Goal: Task Accomplishment & Management: Manage account settings

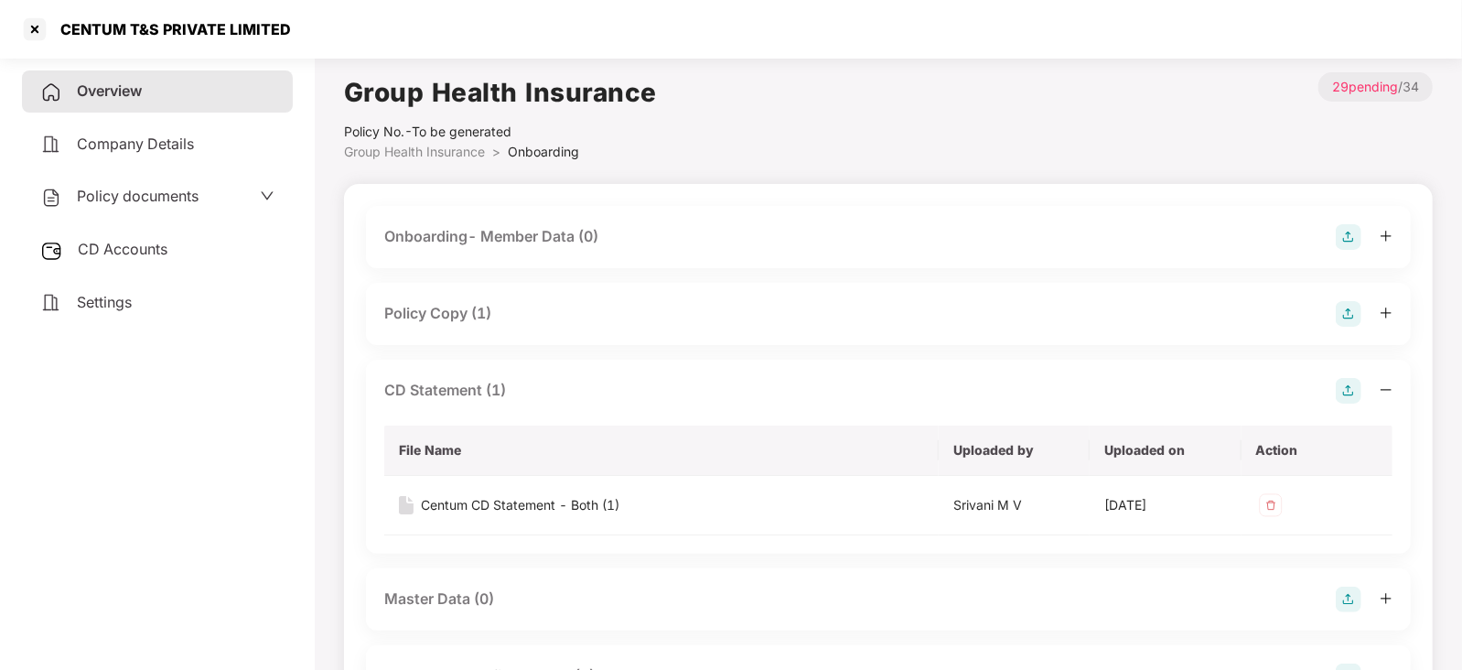
scroll to position [49, 0]
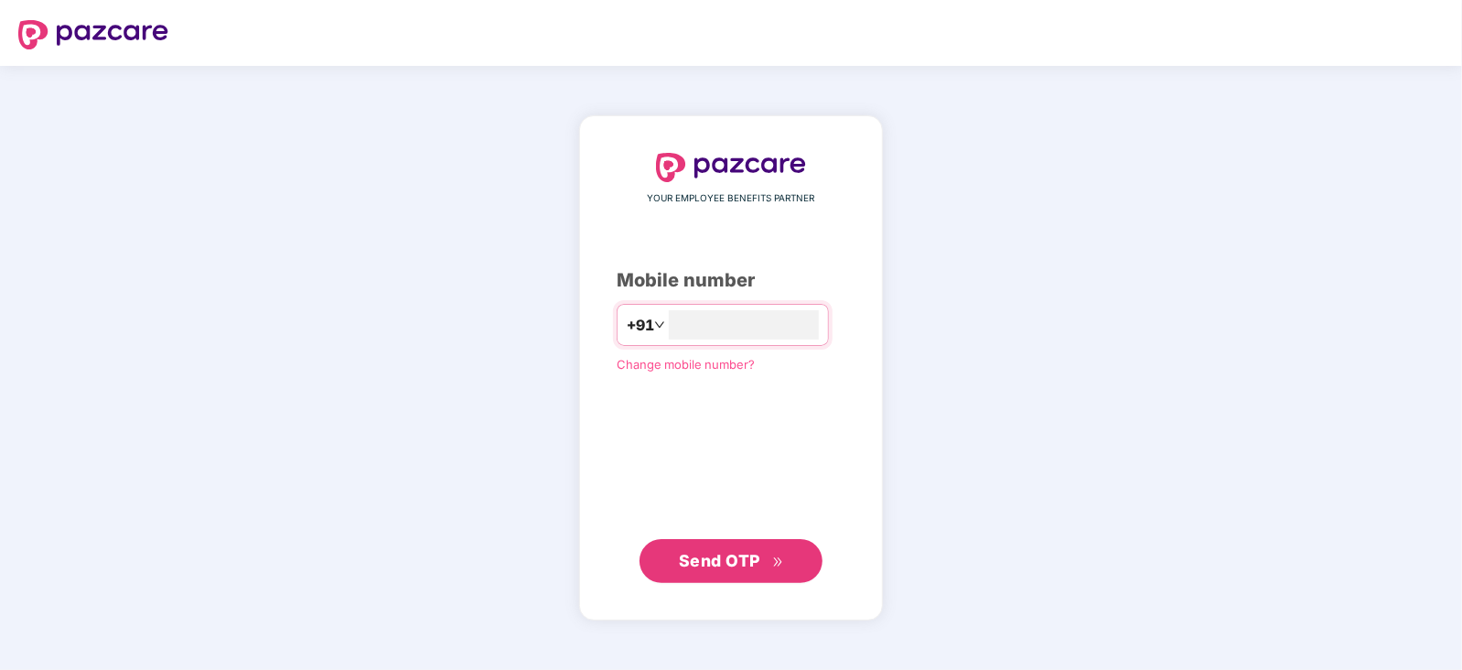
type input "**********"
click at [734, 555] on span "Send OTP" at bounding box center [719, 559] width 81 height 19
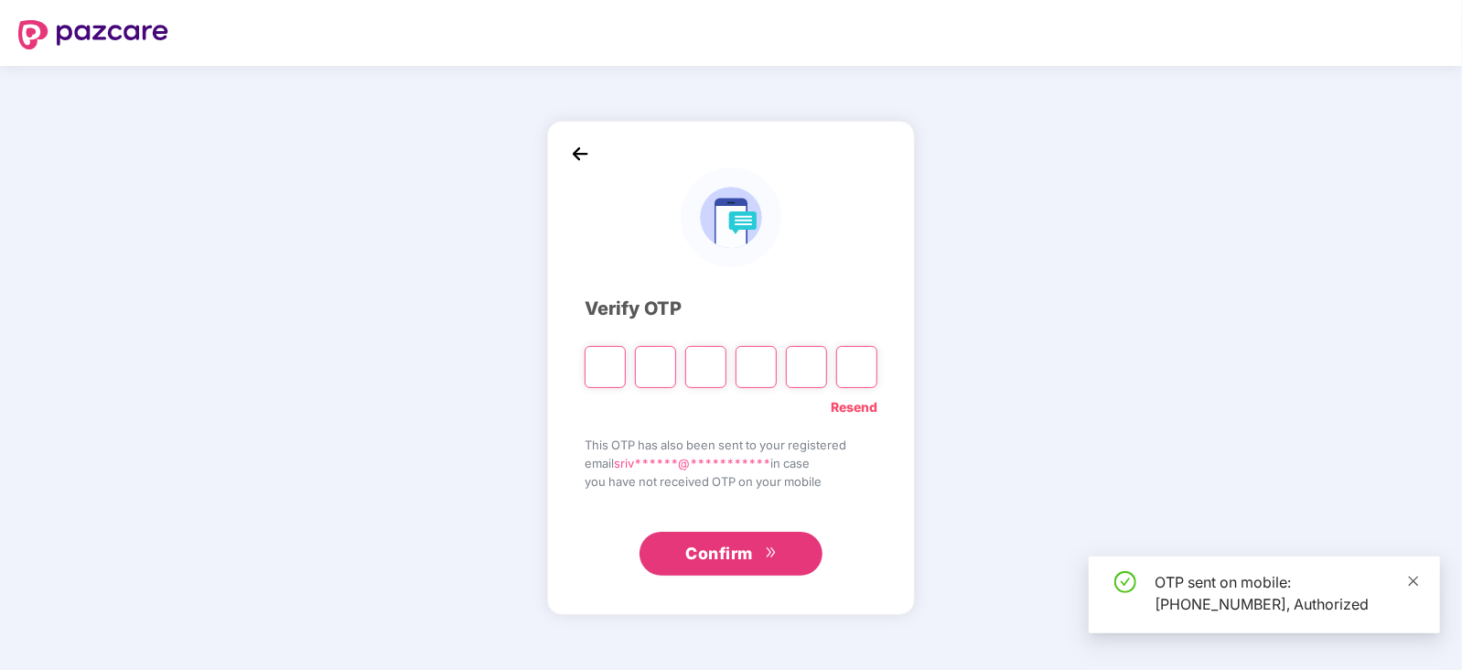
click at [1415, 579] on icon "close" at bounding box center [1413, 580] width 13 height 13
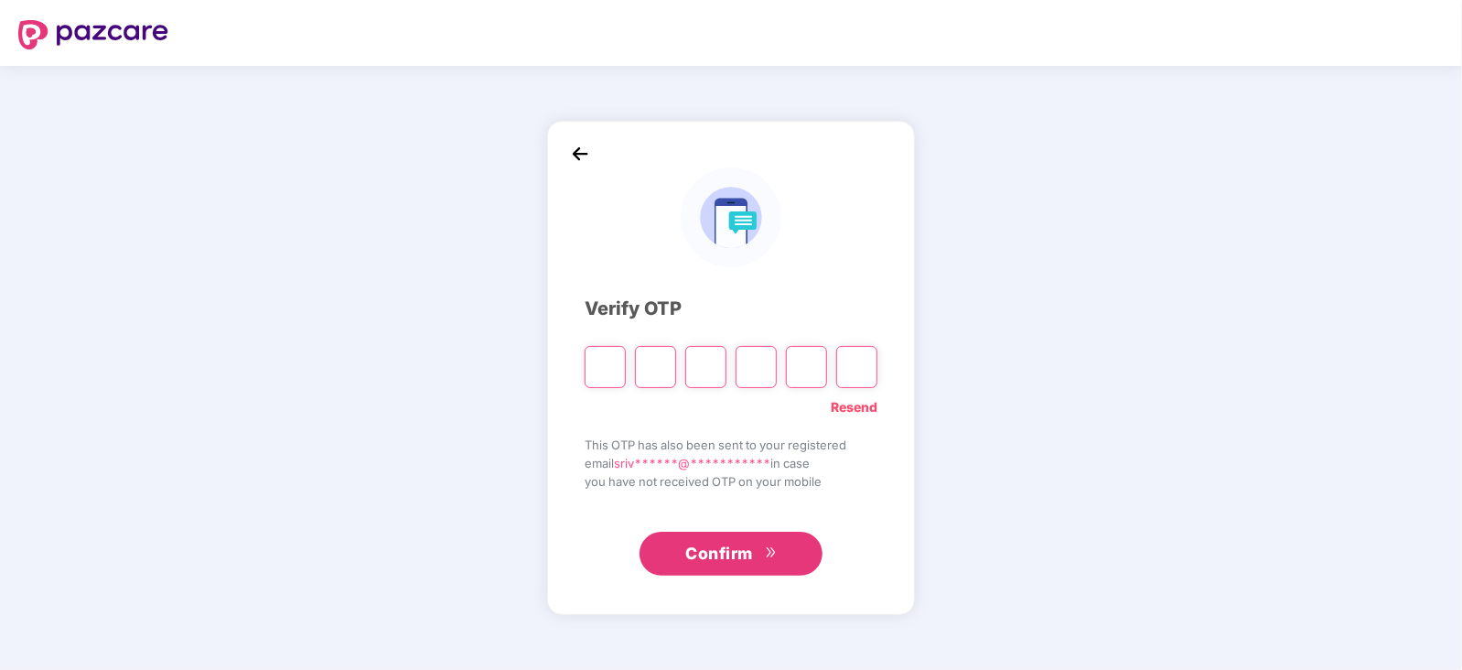
click at [591, 360] on input "Please enter verification code. Digit 1" at bounding box center [604, 367] width 41 height 42
type input "*"
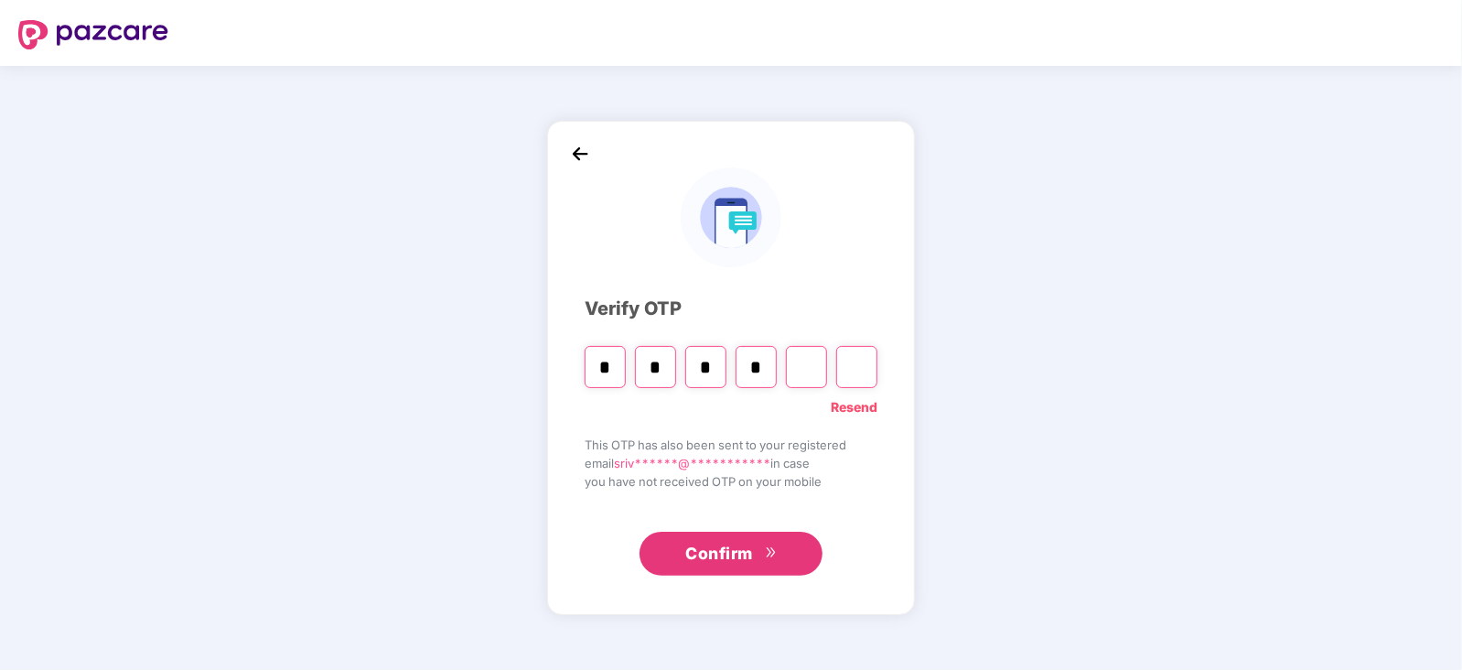
type input "*"
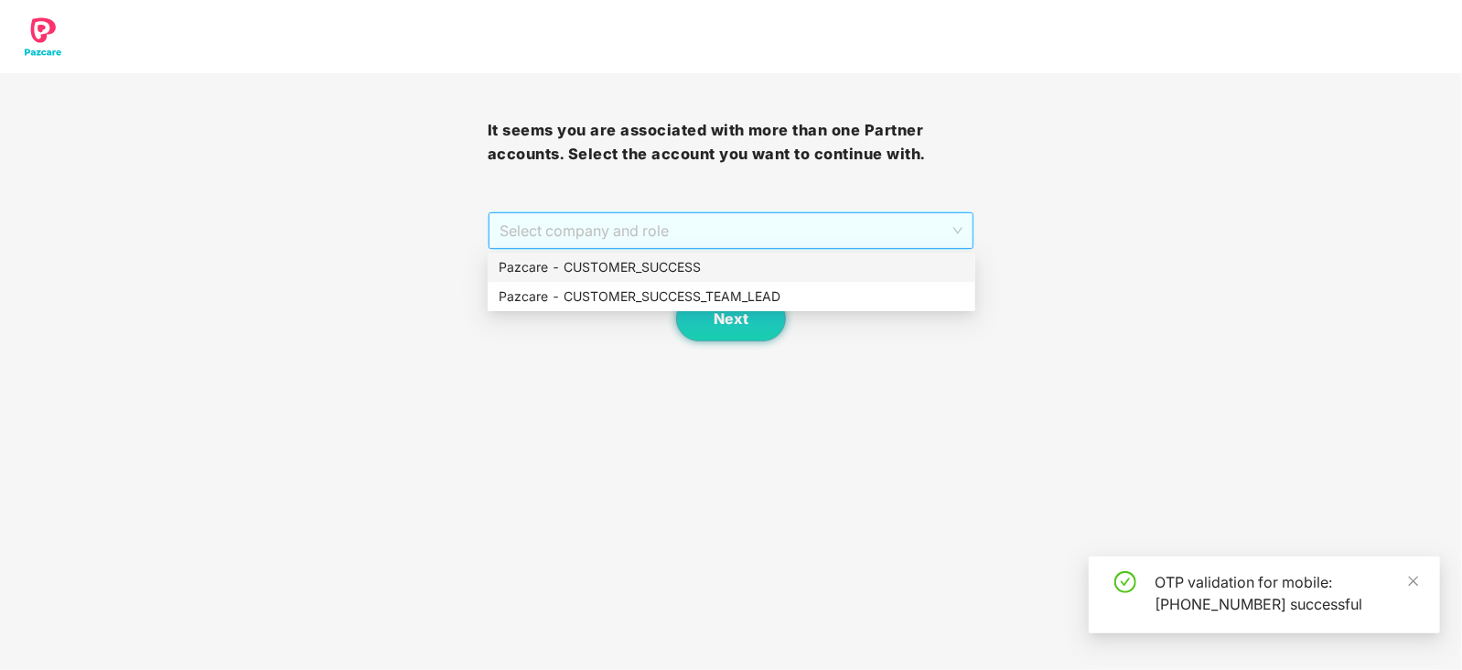
click at [958, 226] on span "Select company and role" at bounding box center [731, 230] width 464 height 35
click at [617, 268] on div "Pazcare - CUSTOMER_SUCCESS" at bounding box center [731, 267] width 466 height 20
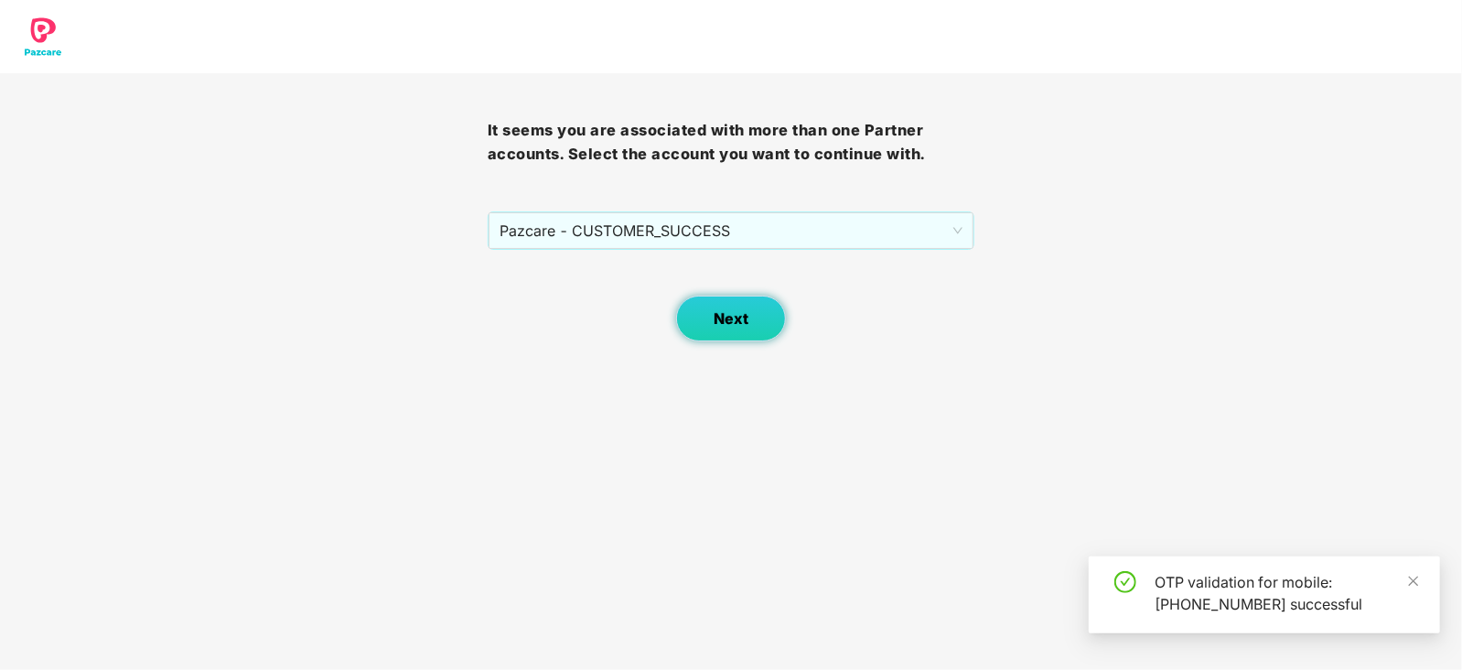
click at [732, 322] on span "Next" at bounding box center [730, 318] width 35 height 17
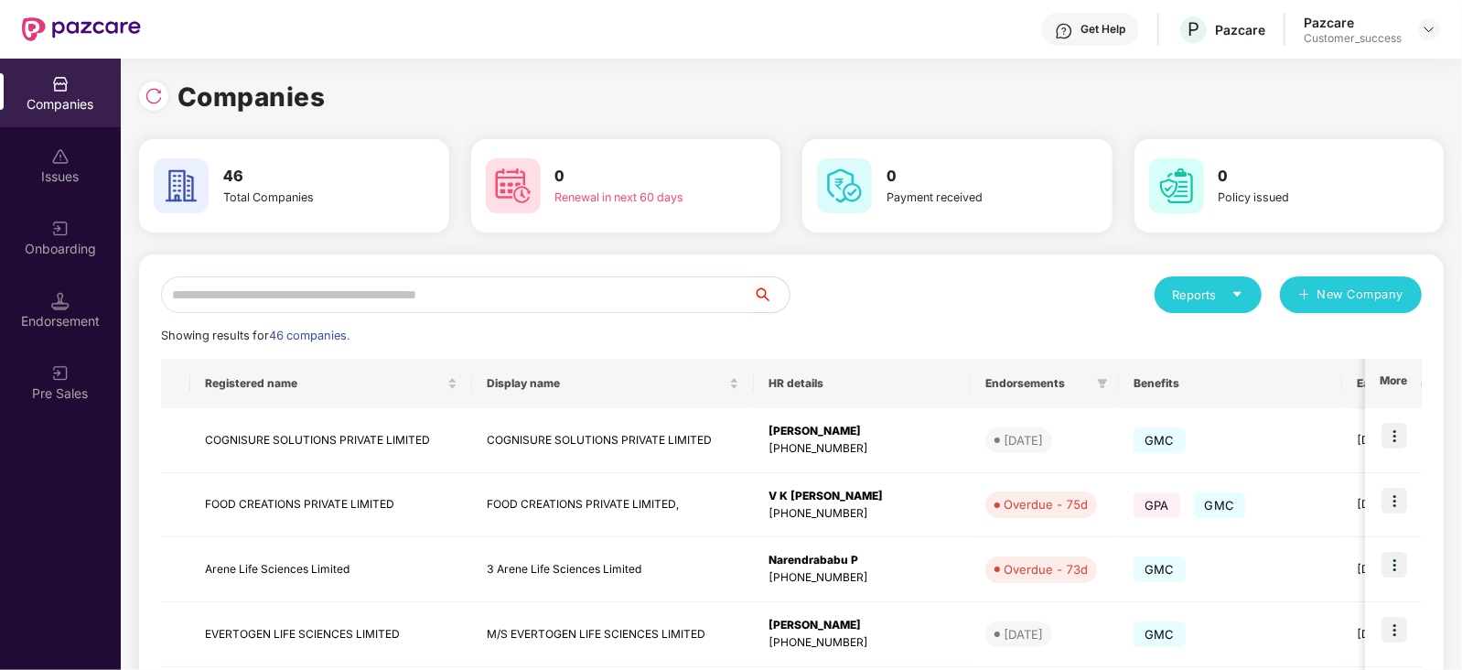
click at [332, 304] on input "text" at bounding box center [457, 294] width 592 height 37
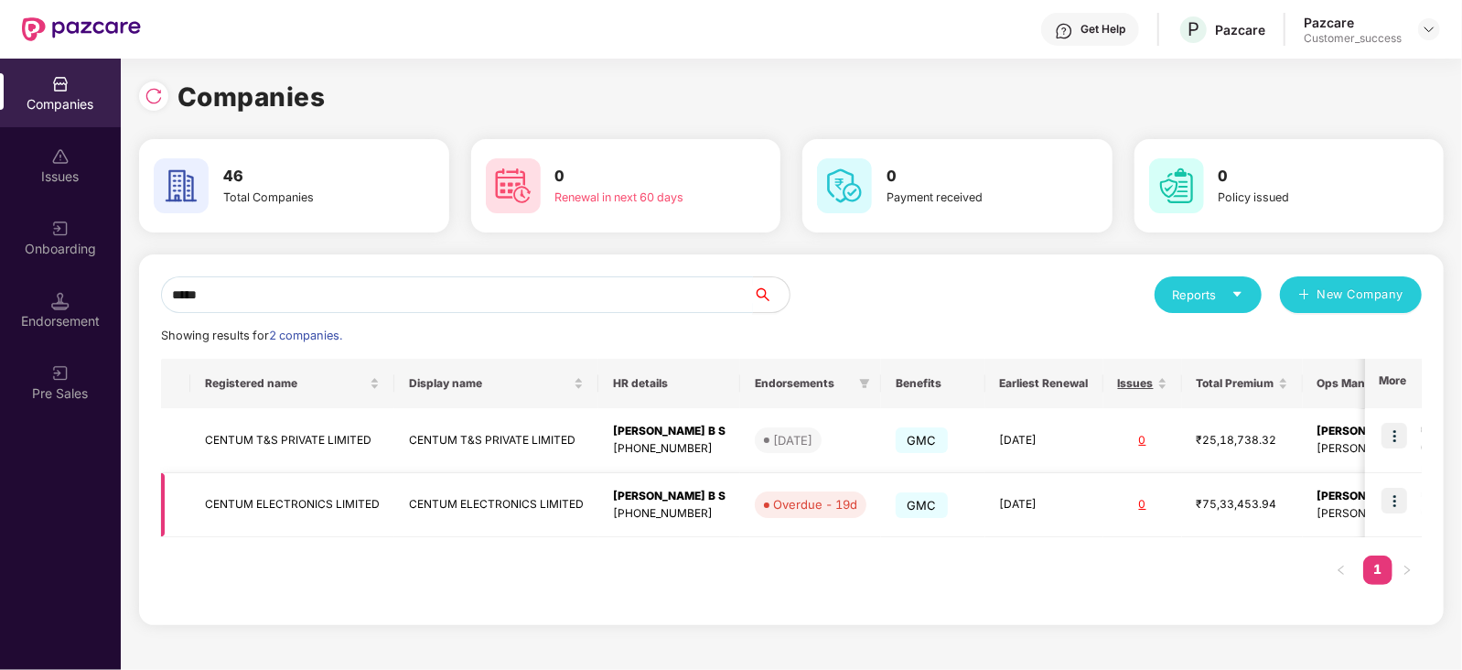
type input "*****"
click at [645, 500] on div "[PERSON_NAME] B S" at bounding box center [669, 496] width 113 height 17
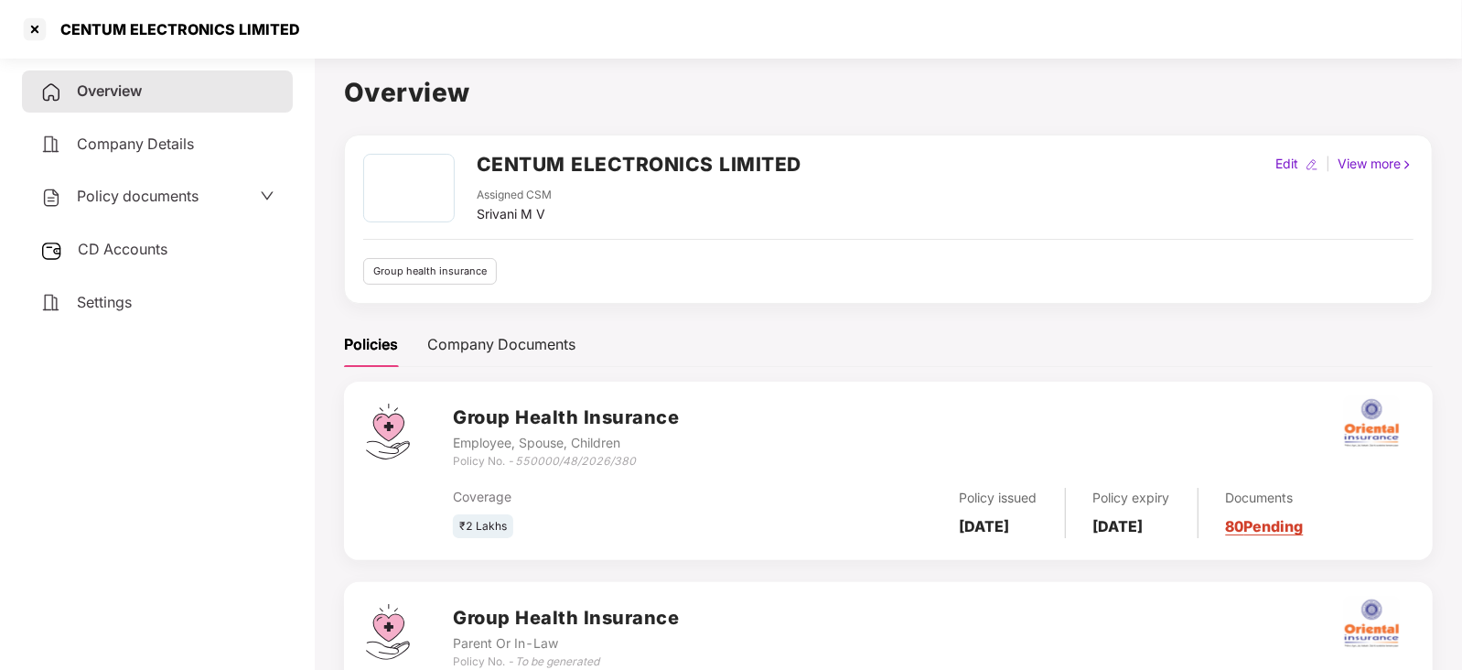
scroll to position [134, 0]
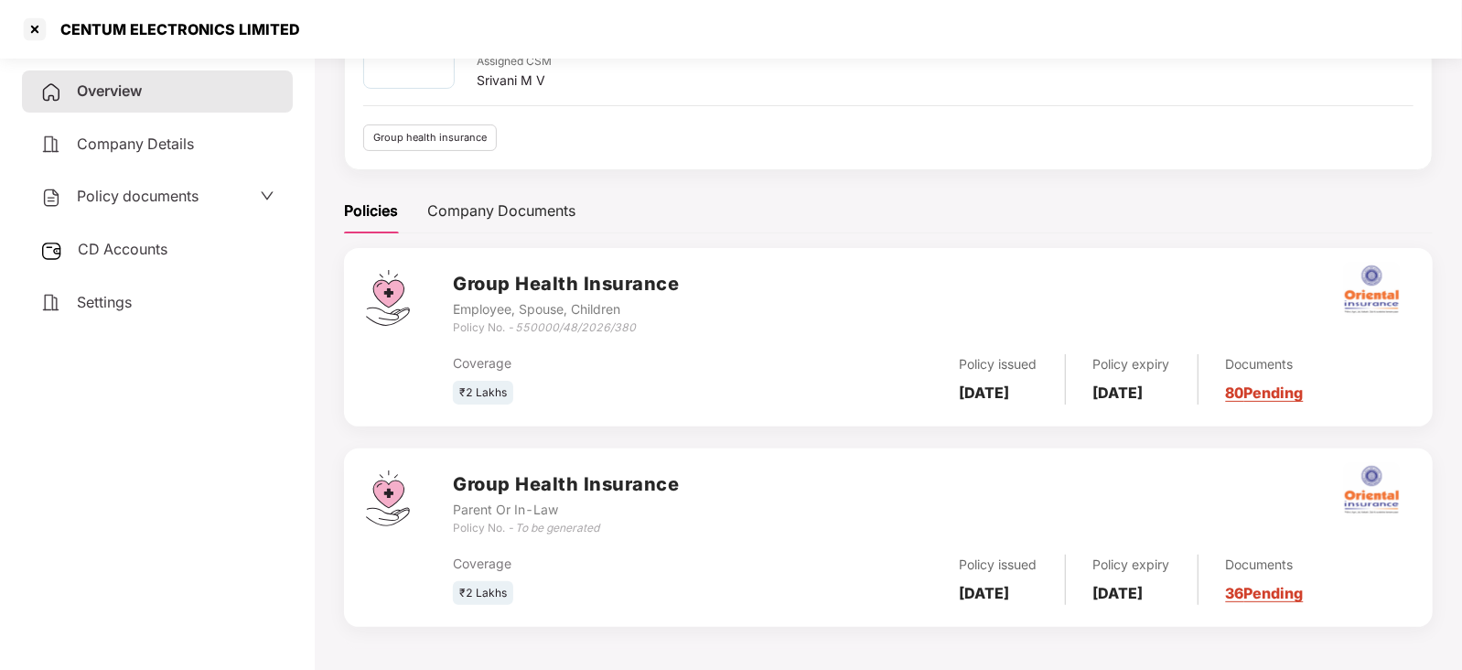
click at [1303, 587] on link "36 Pending" at bounding box center [1265, 593] width 78 height 18
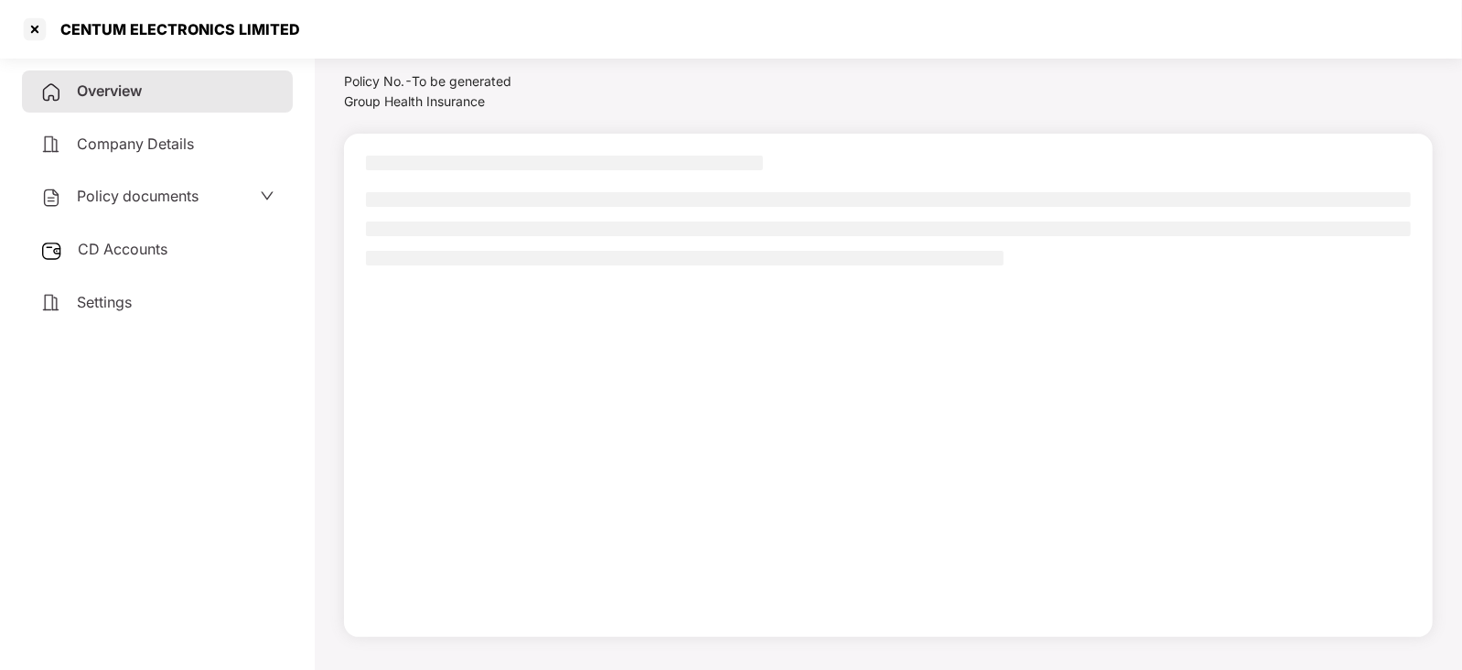
scroll to position [49, 0]
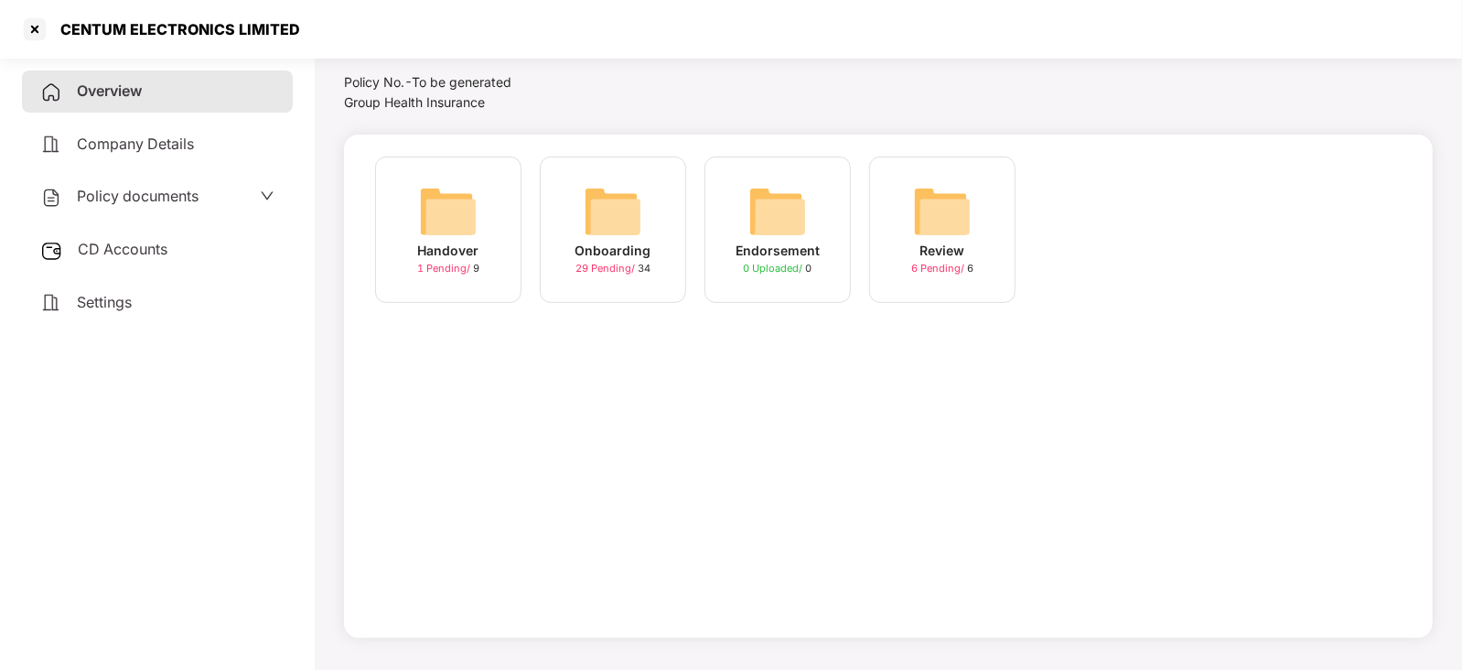
click at [640, 221] on img at bounding box center [613, 211] width 59 height 59
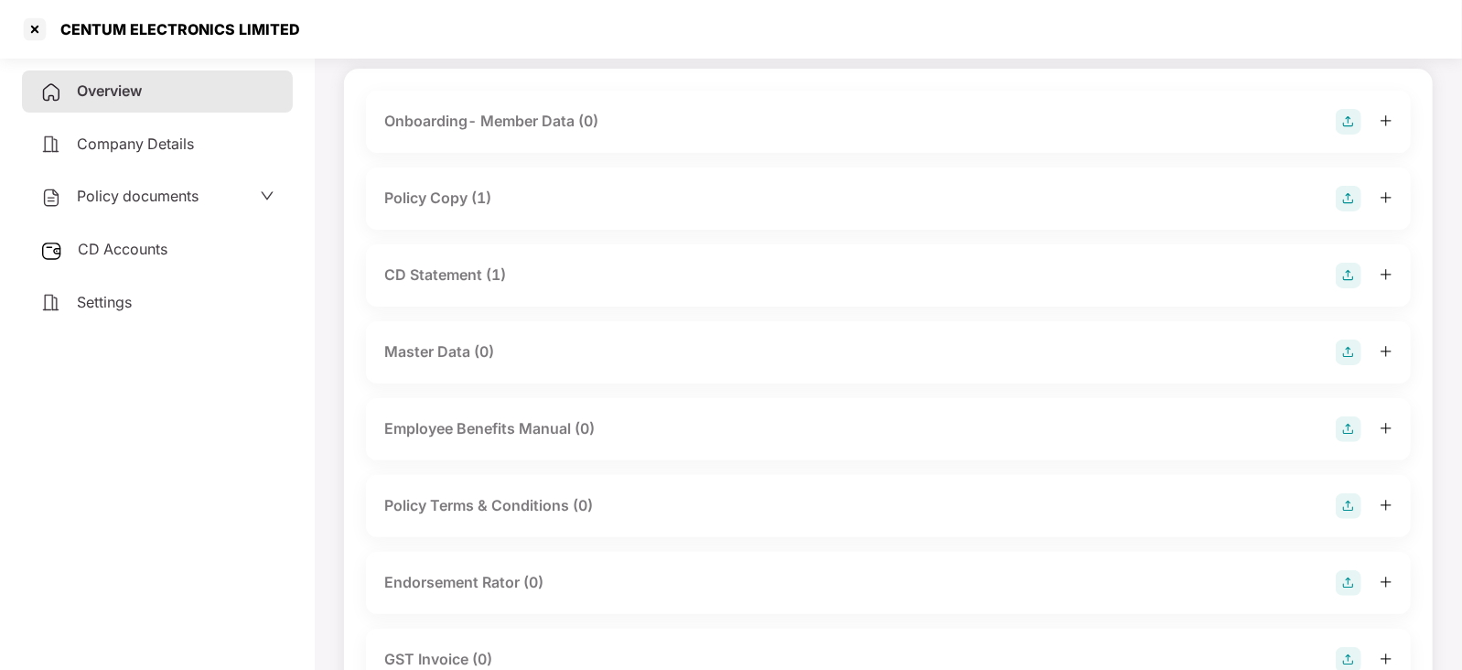
scroll to position [0, 0]
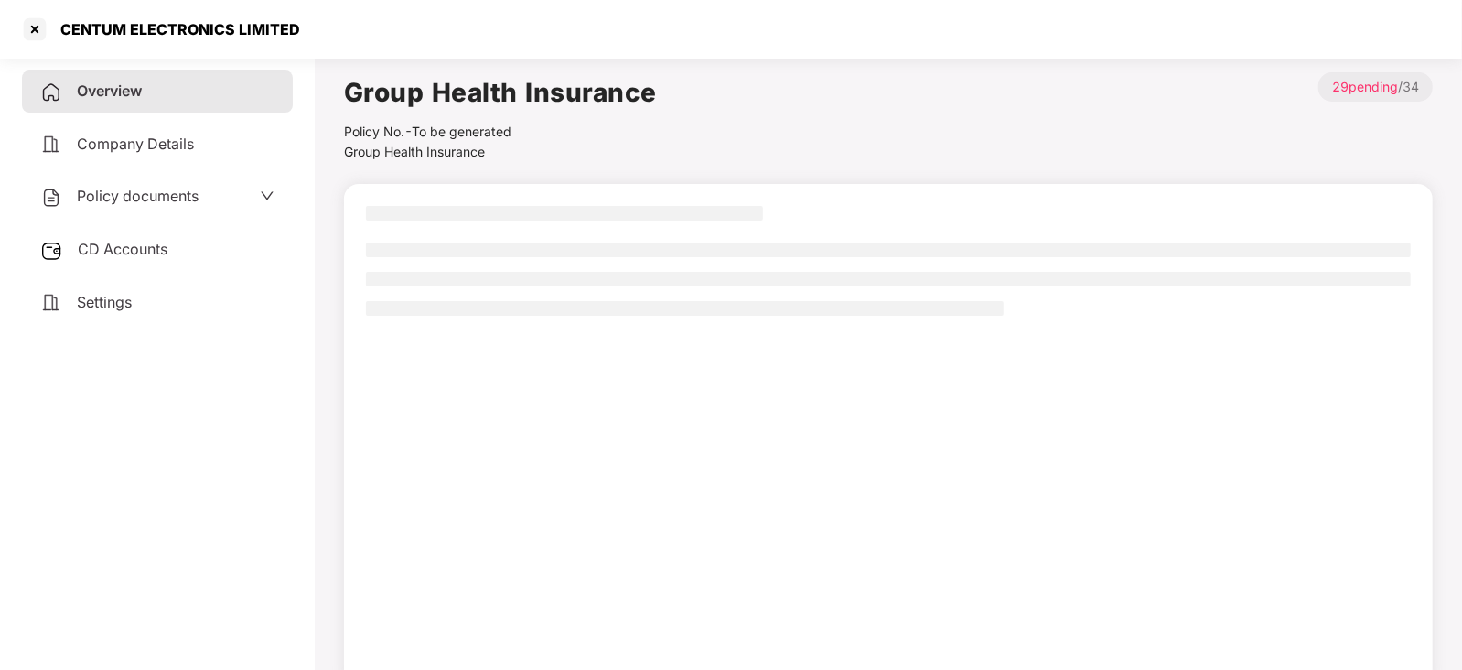
scroll to position [49, 0]
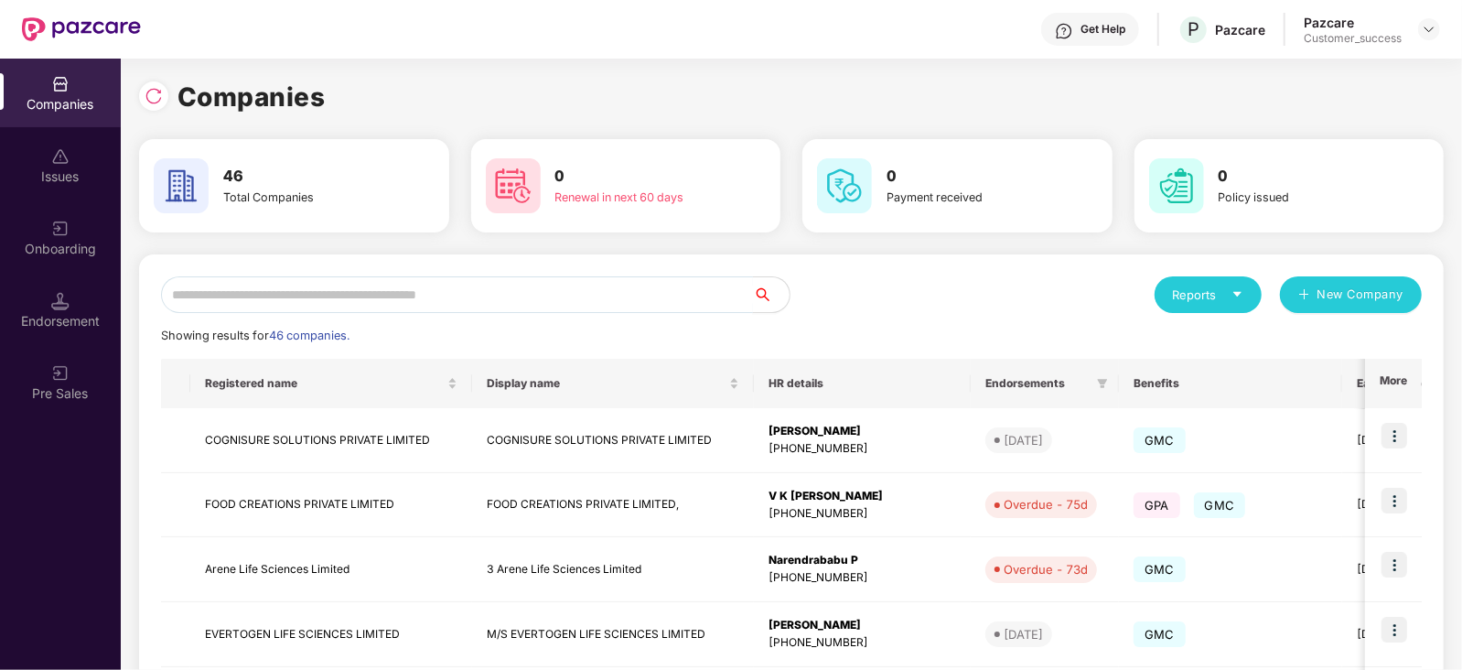
click at [257, 290] on input "text" at bounding box center [457, 294] width 592 height 37
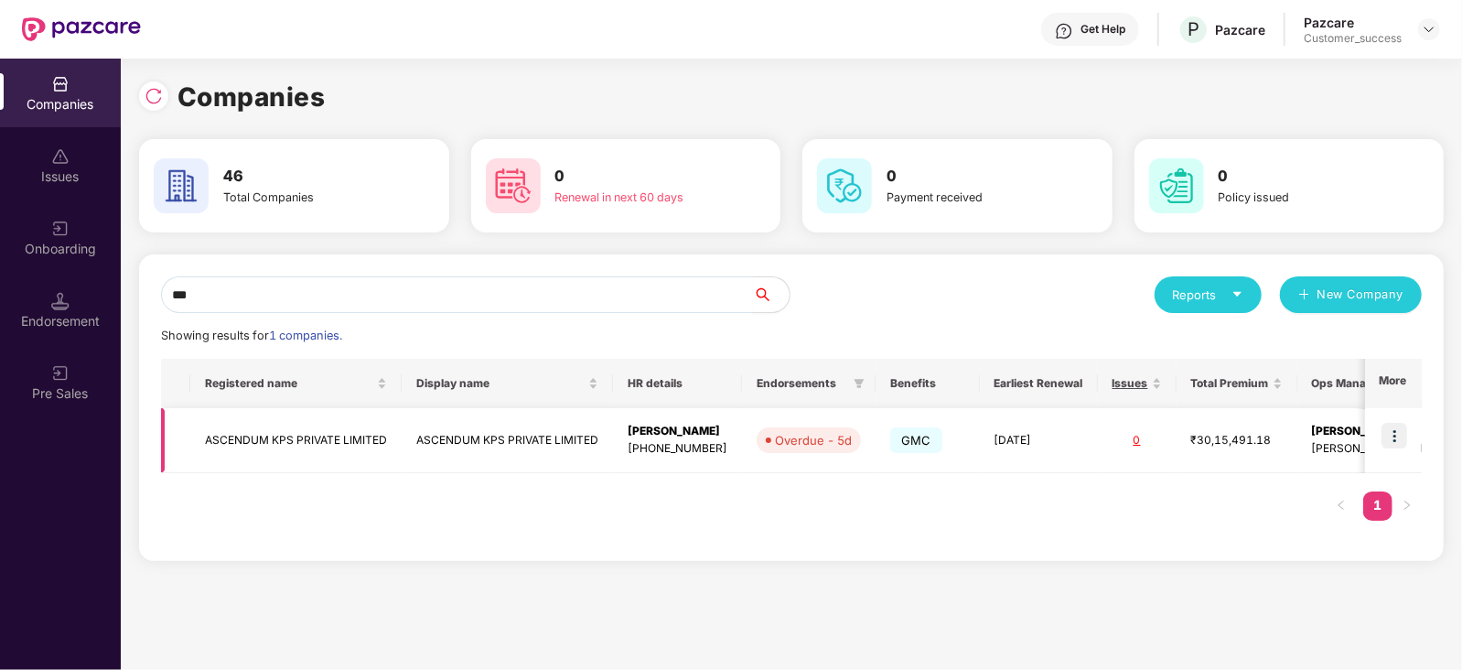
type input "***"
click at [1394, 431] on img at bounding box center [1394, 436] width 26 height 26
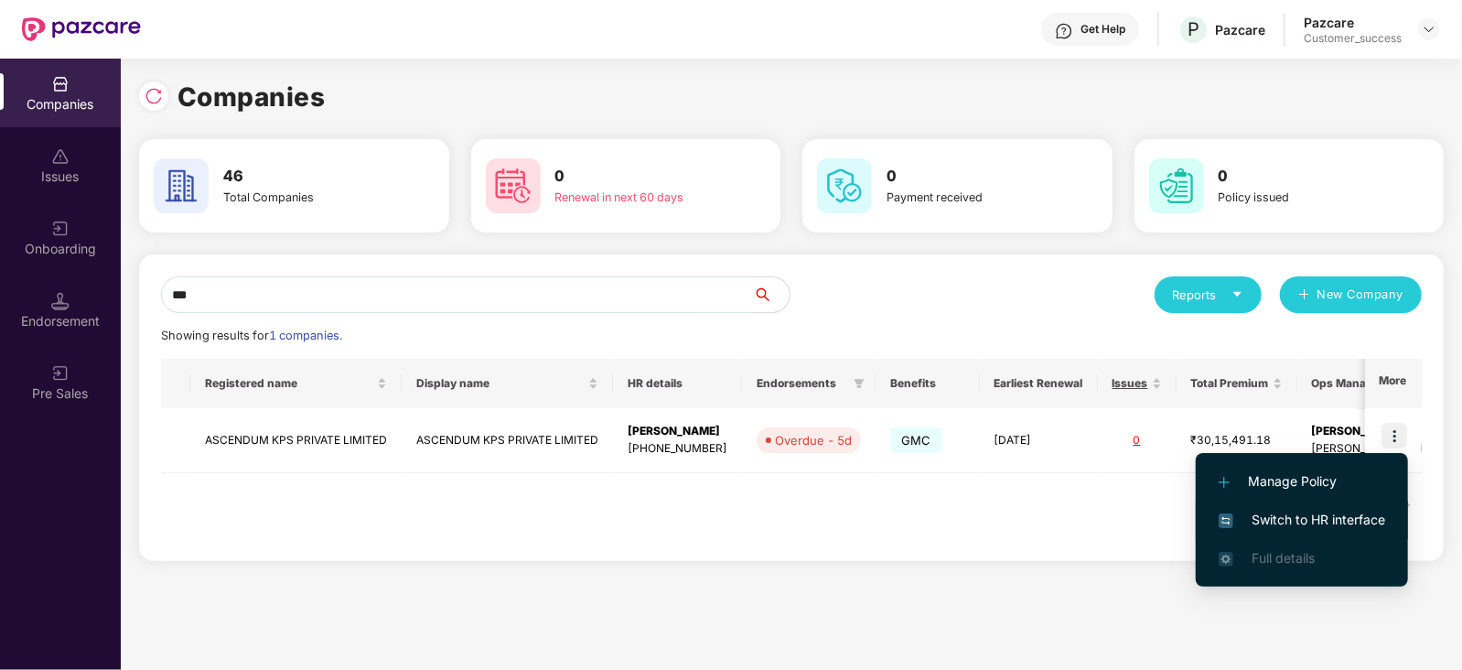
click at [1349, 509] on span "Switch to HR interface" at bounding box center [1301, 519] width 166 height 20
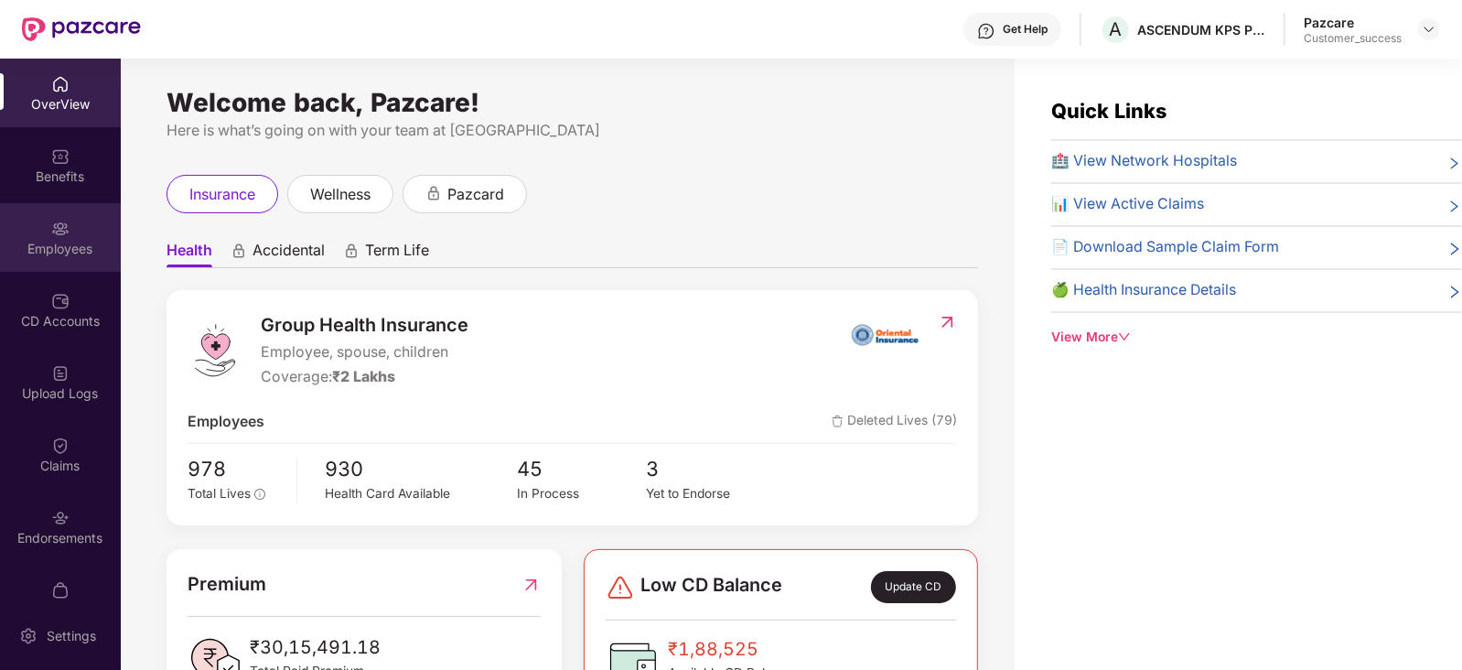
click at [65, 242] on div "Employees" at bounding box center [60, 249] width 121 height 18
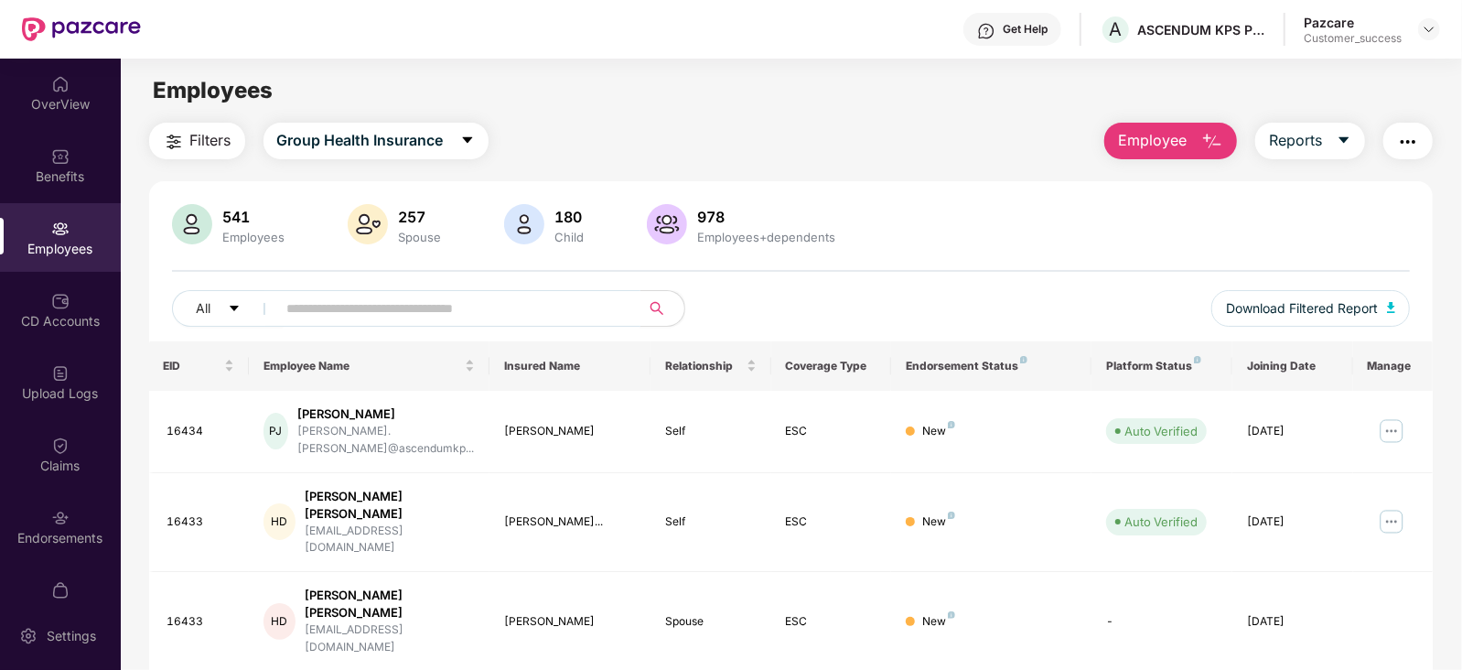
click at [378, 314] on input "text" at bounding box center [451, 308] width 328 height 27
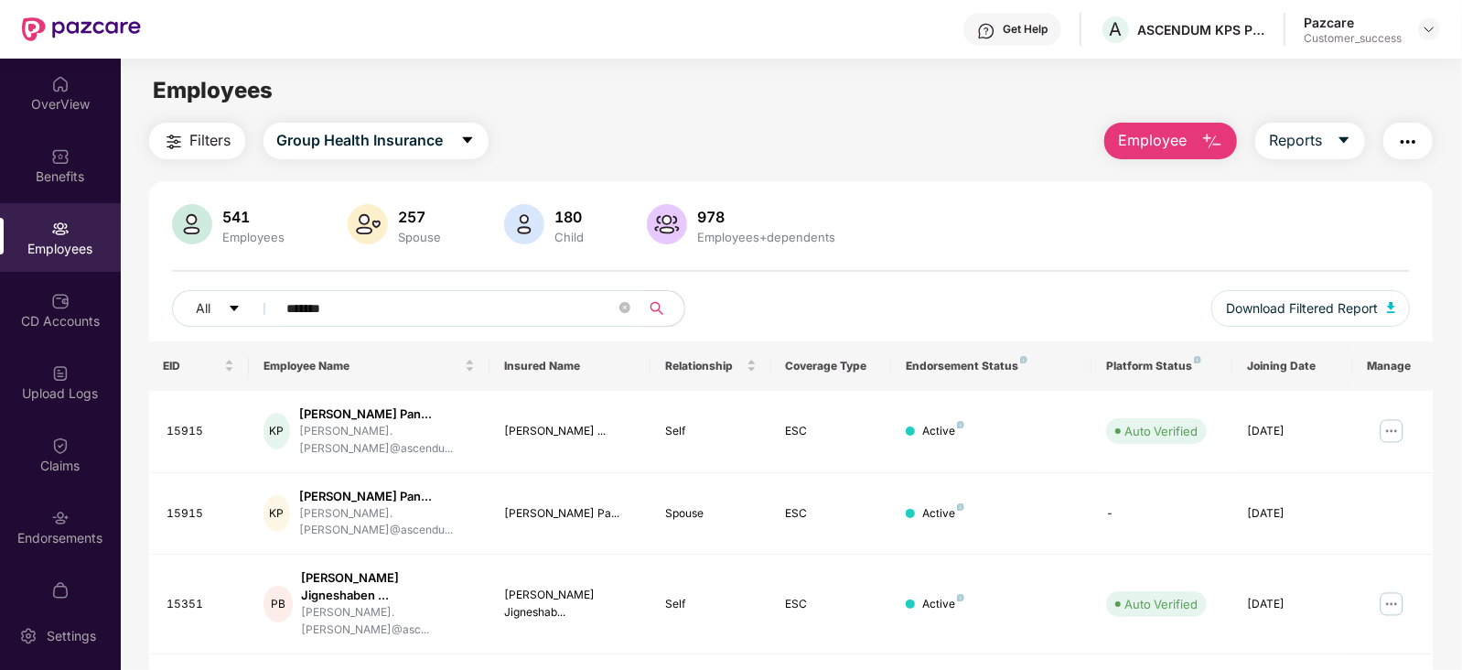
type input "*******"
click at [1389, 421] on img at bounding box center [1391, 430] width 29 height 29
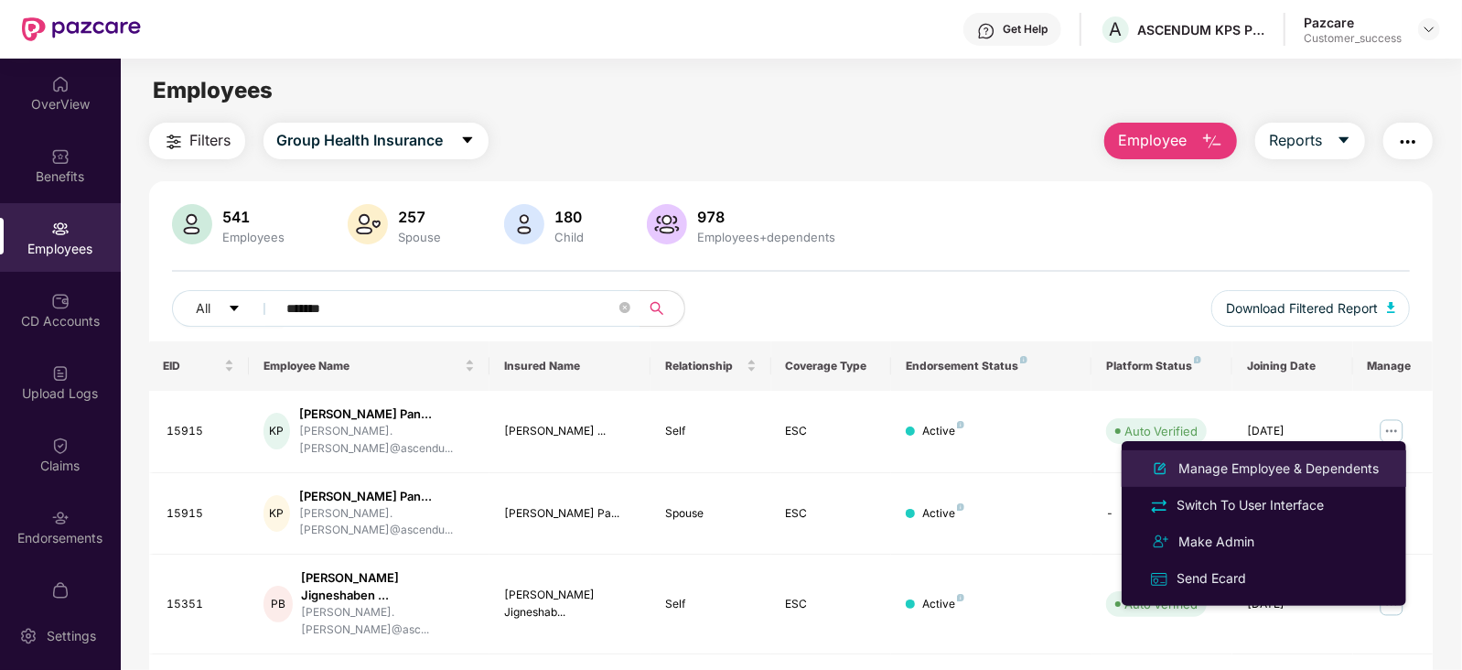
click at [1292, 468] on div "Manage Employee & Dependents" at bounding box center [1278, 468] width 208 height 20
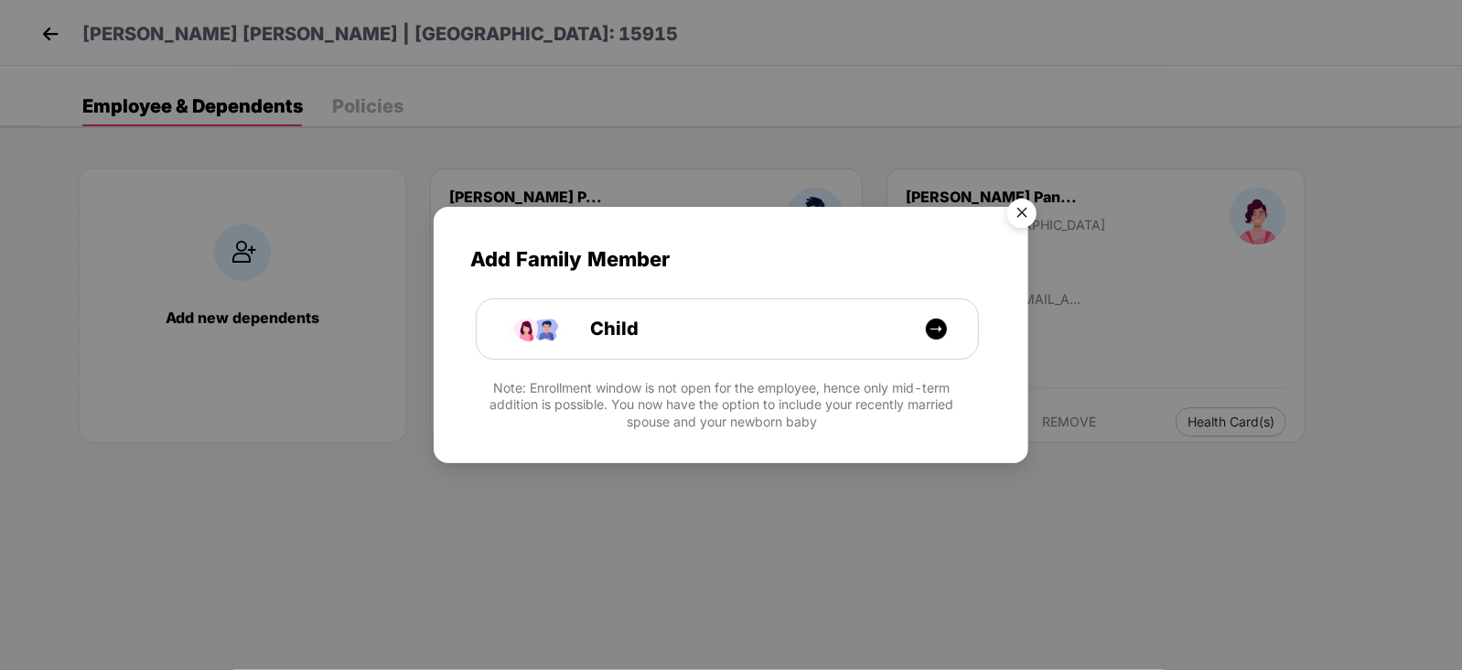
click at [1026, 212] on img "Close" at bounding box center [1021, 215] width 51 height 51
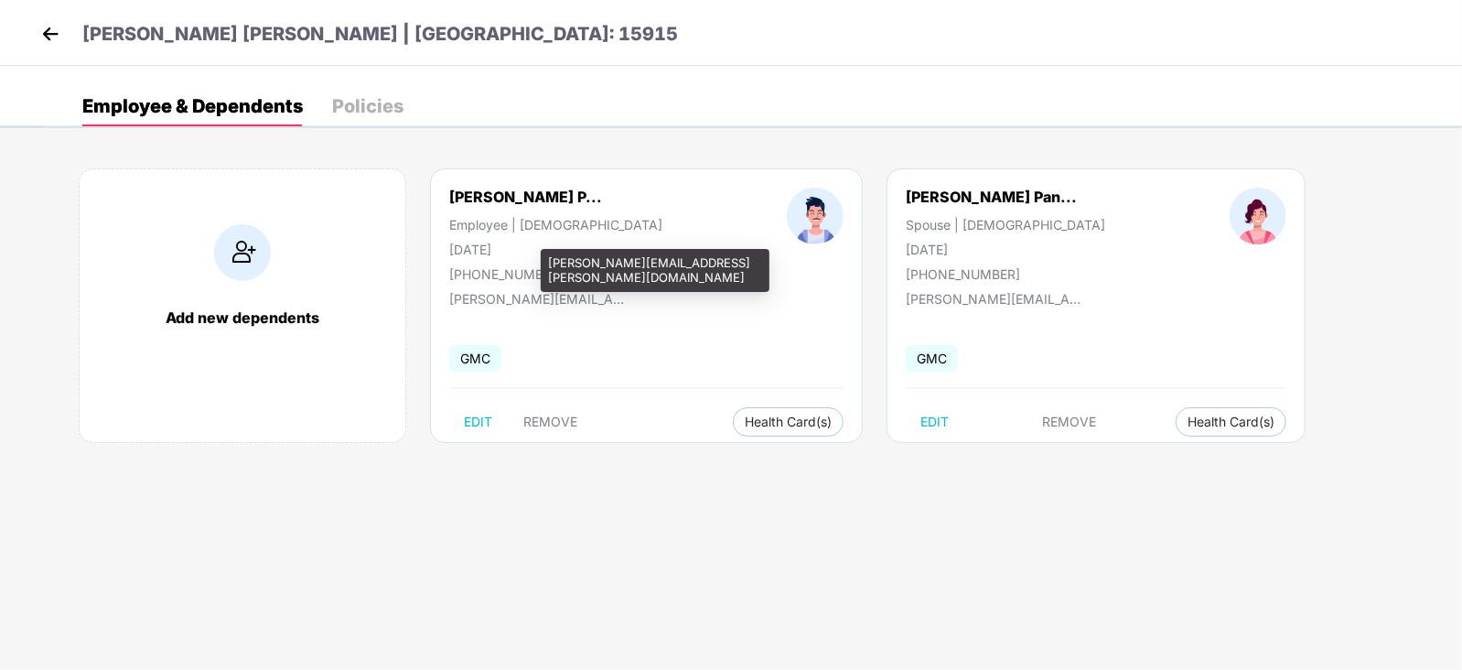
click at [520, 300] on div "[PERSON_NAME][EMAIL_ADDRESS][PERSON_NAME][DOMAIN_NAME]" at bounding box center [540, 299] width 183 height 16
drag, startPoint x: 549, startPoint y: 258, endPoint x: 748, endPoint y: 272, distance: 199.9
click at [748, 272] on div "[PERSON_NAME][EMAIL_ADDRESS][PERSON_NAME][DOMAIN_NAME]" at bounding box center [655, 270] width 229 height 43
copy div "[PERSON_NAME][EMAIL_ADDRESS][PERSON_NAME][DOMAIN_NAME]"
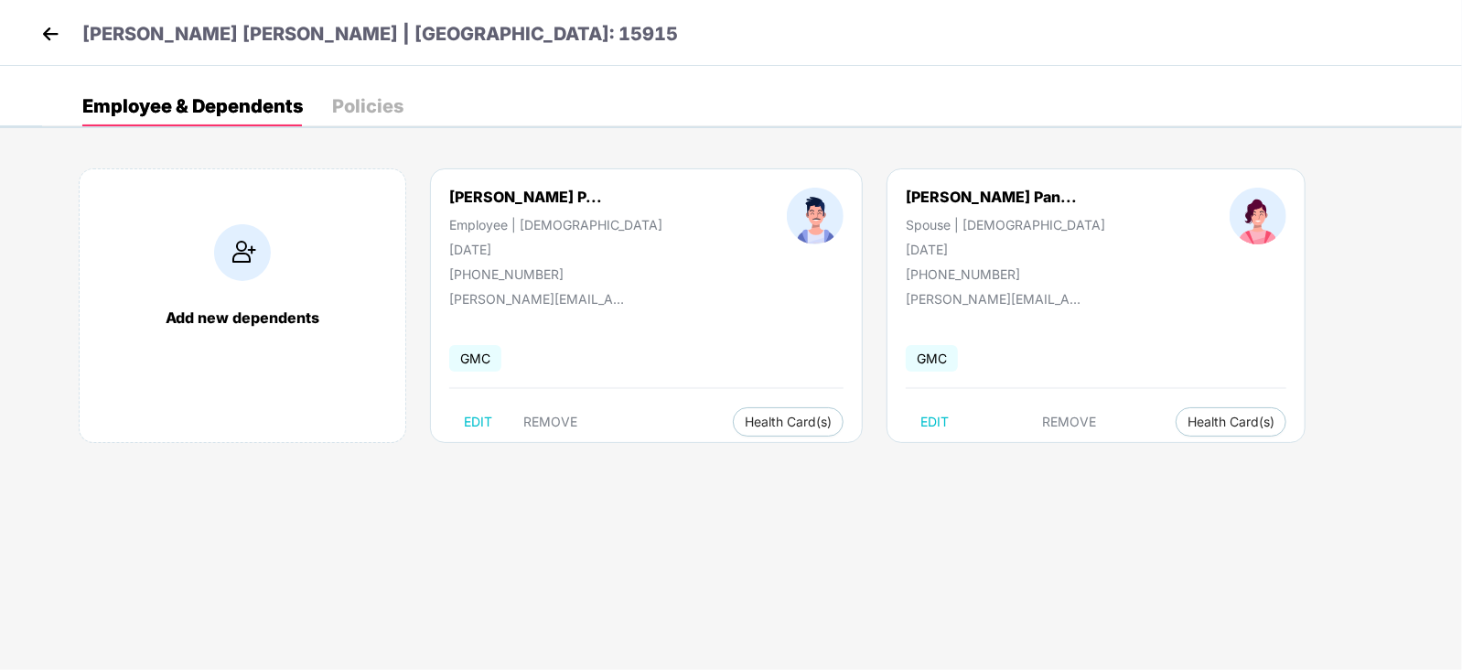
click at [41, 25] on img at bounding box center [50, 33] width 27 height 27
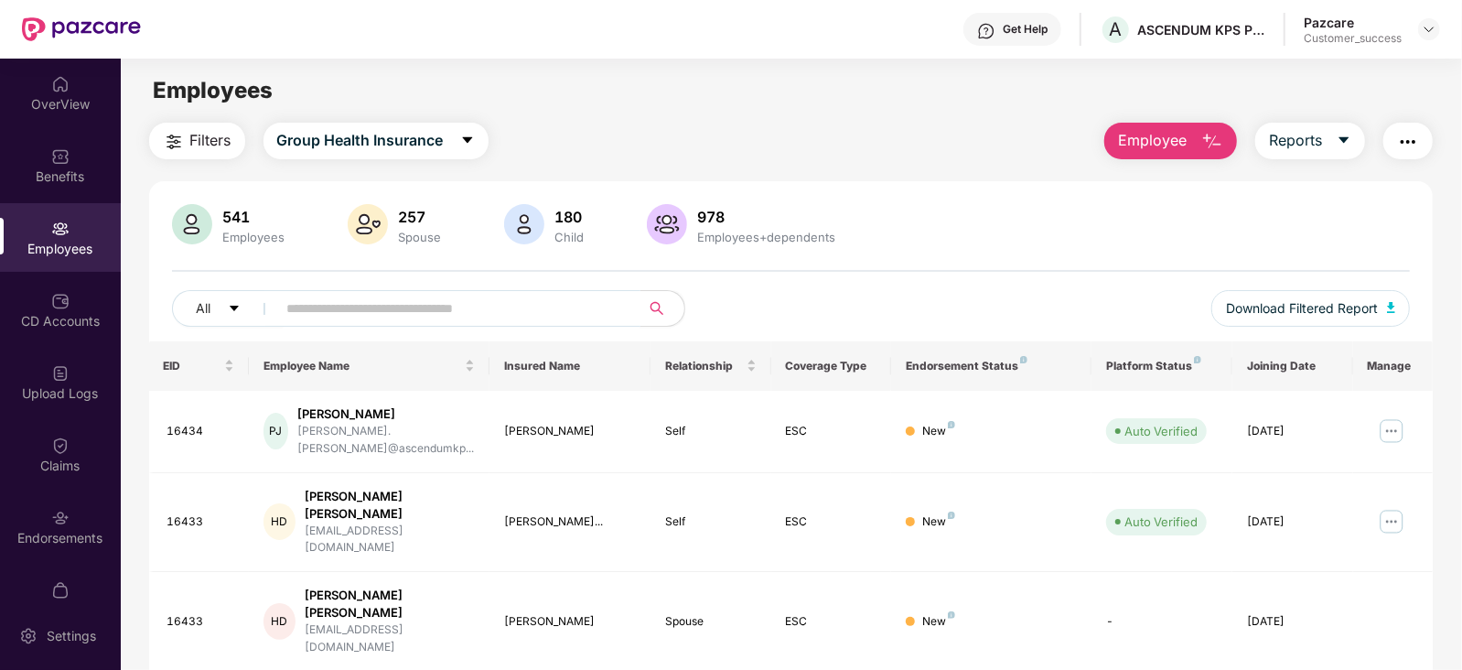
click at [313, 307] on input "text" at bounding box center [451, 308] width 328 height 27
paste input "**********"
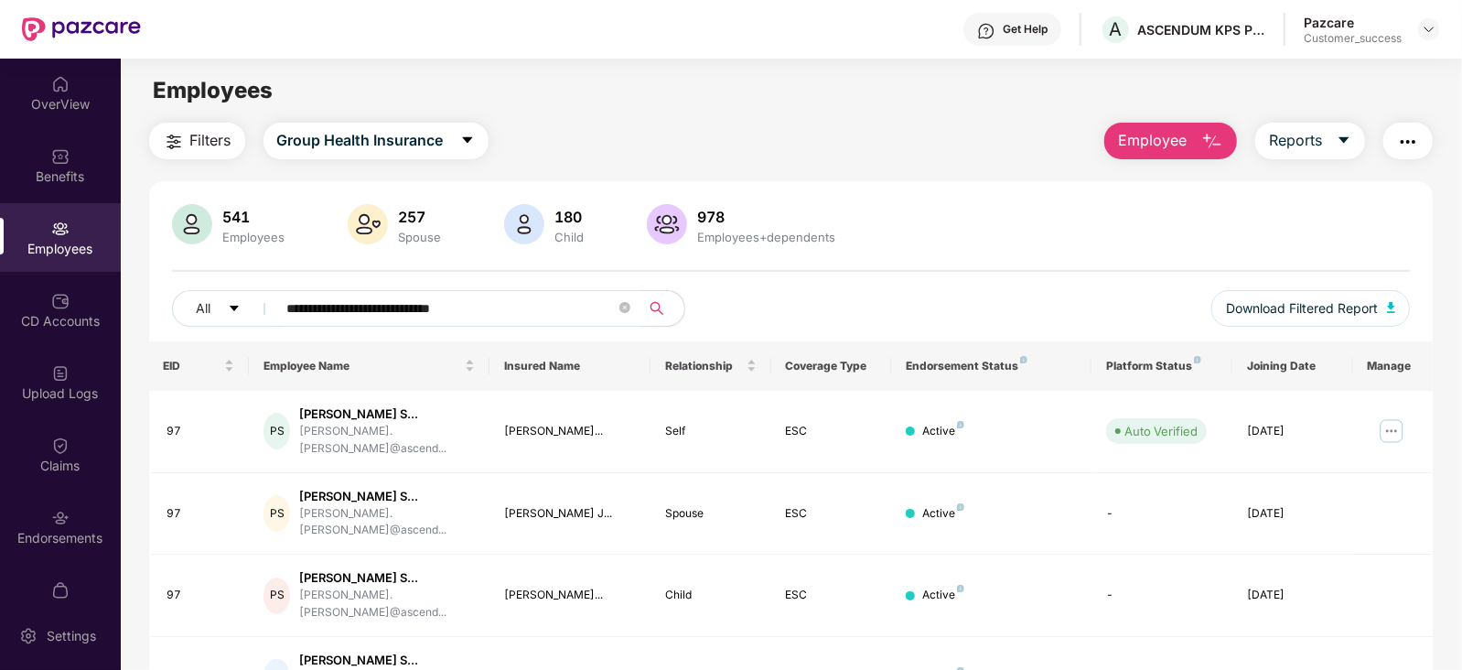
type input "**********"
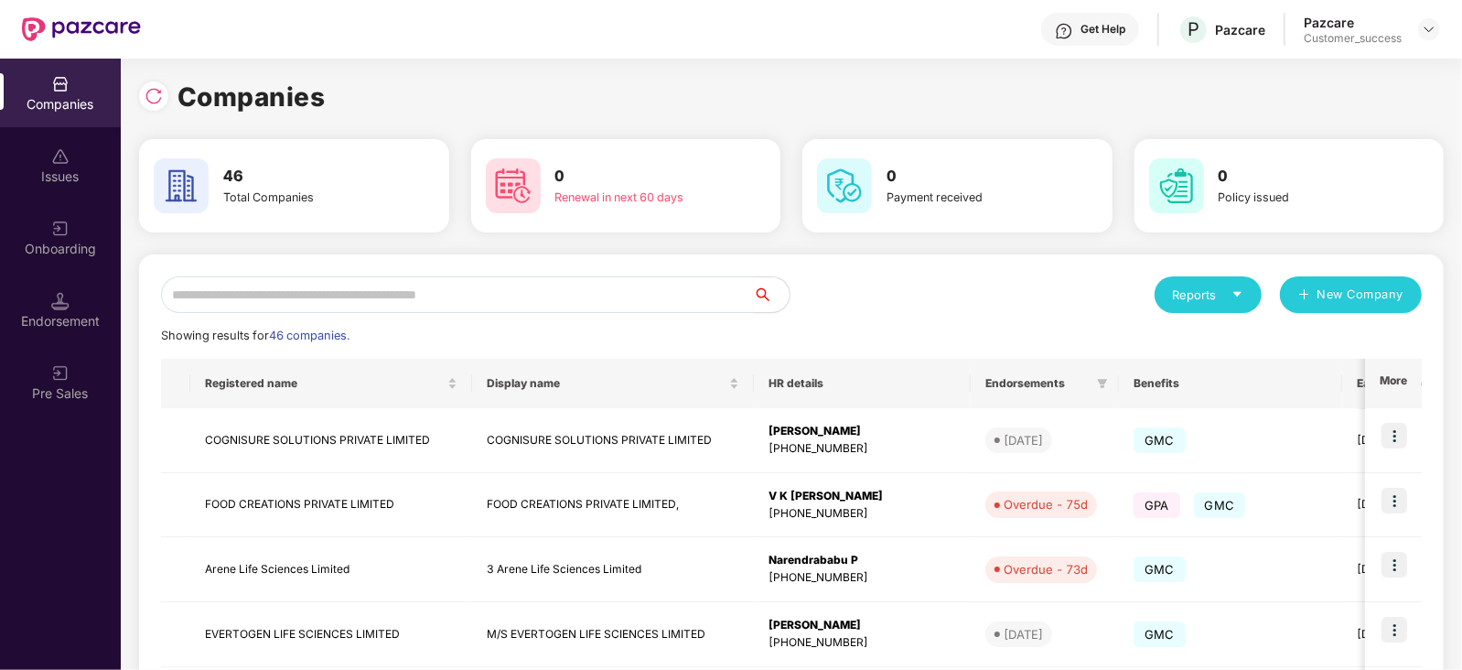
click at [434, 285] on input "text" at bounding box center [457, 294] width 592 height 37
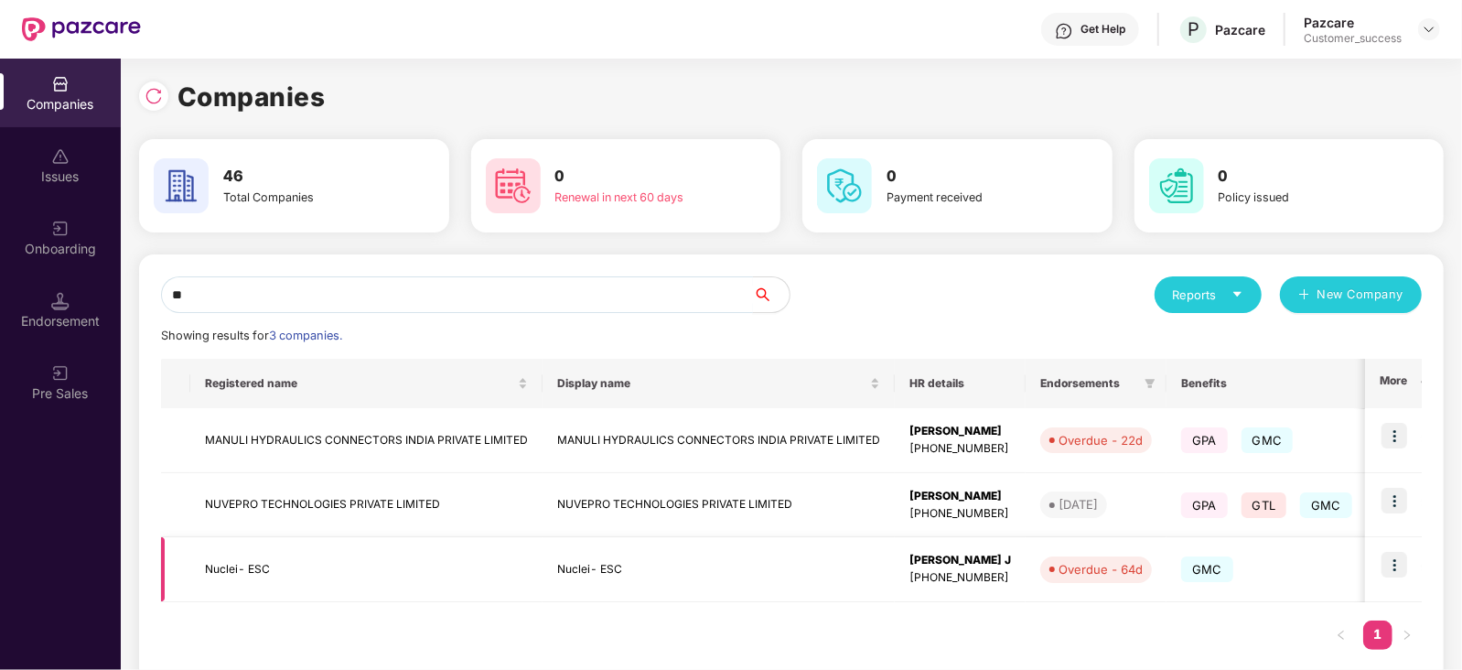
type input "**"
click at [1381, 558] on img at bounding box center [1394, 565] width 26 height 26
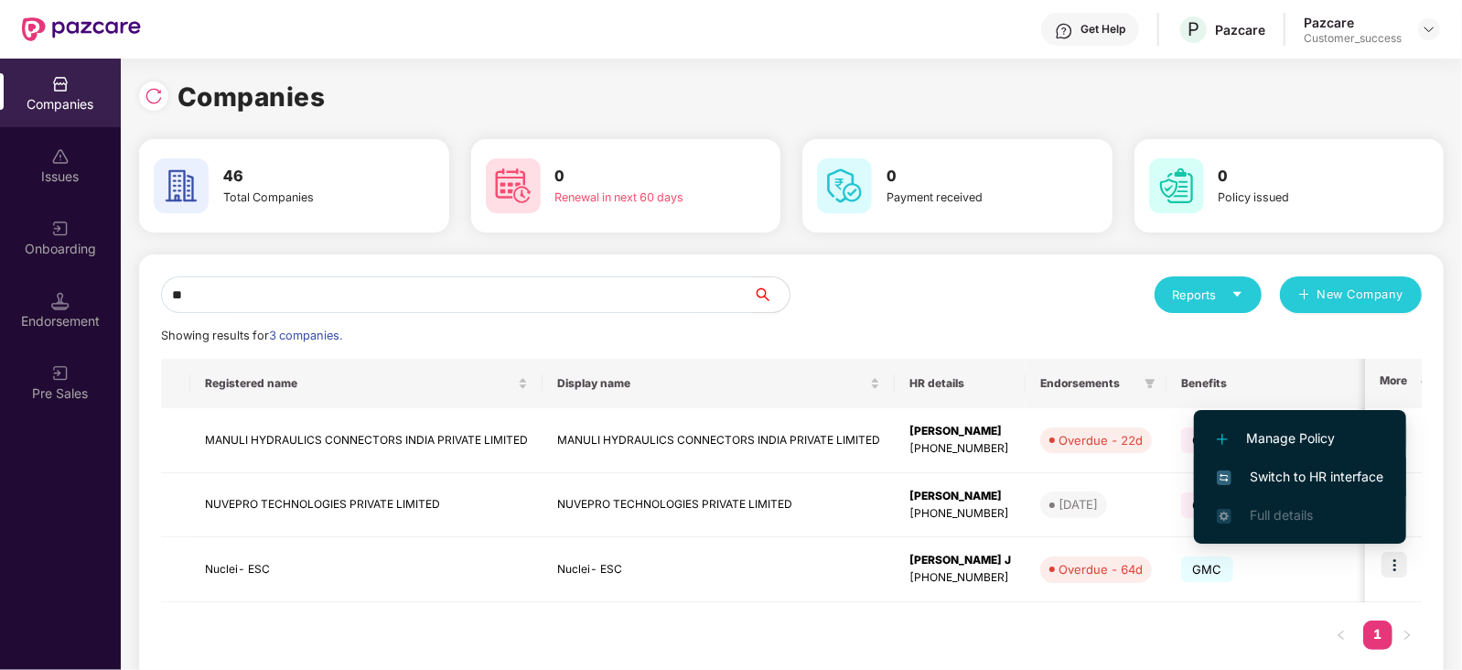
click at [1307, 477] on span "Switch to HR interface" at bounding box center [1299, 476] width 166 height 20
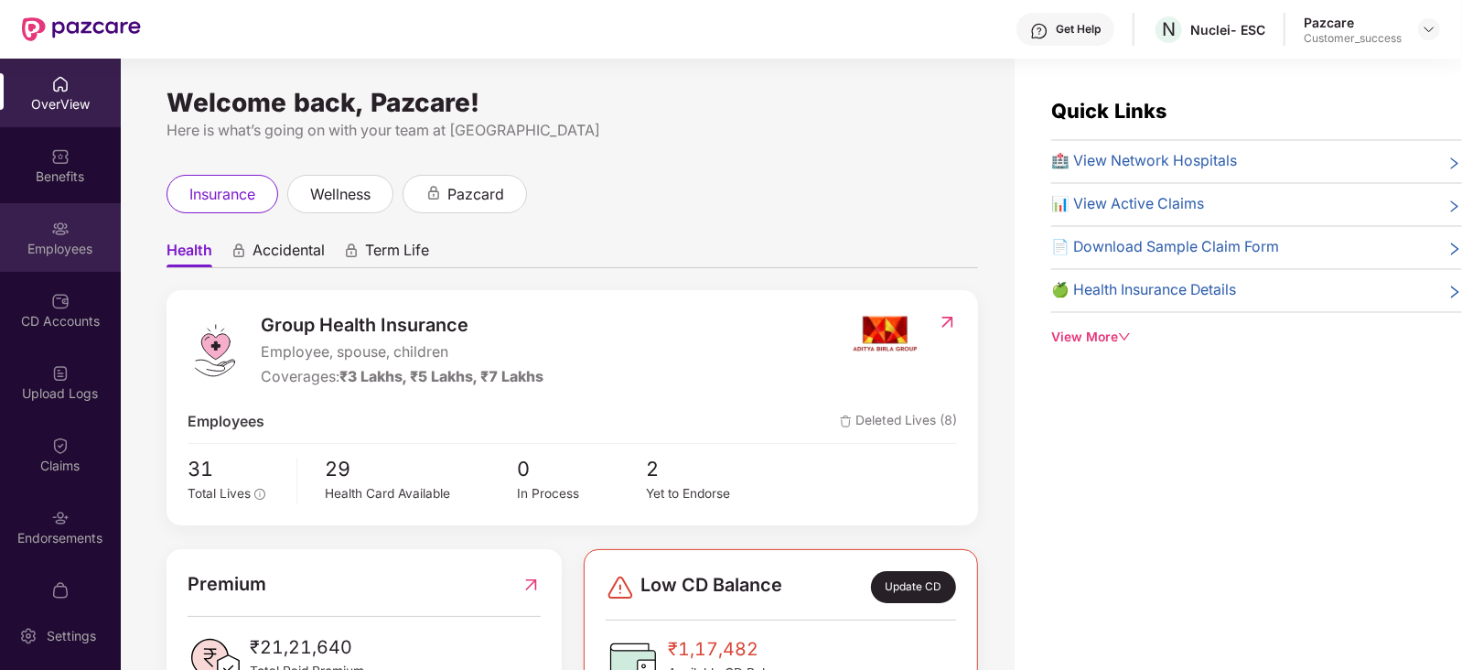
click at [64, 237] on div "Employees" at bounding box center [60, 237] width 121 height 69
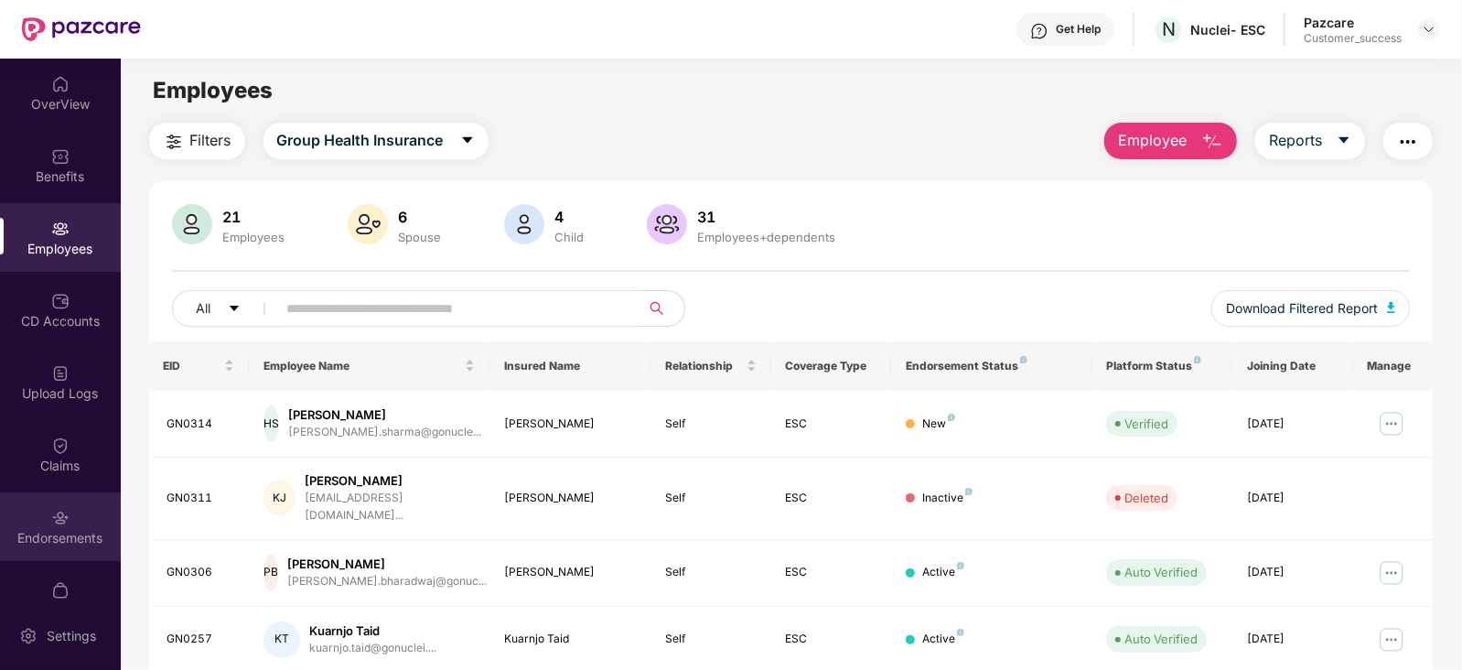
click at [72, 529] on div "Endorsements" at bounding box center [60, 538] width 121 height 18
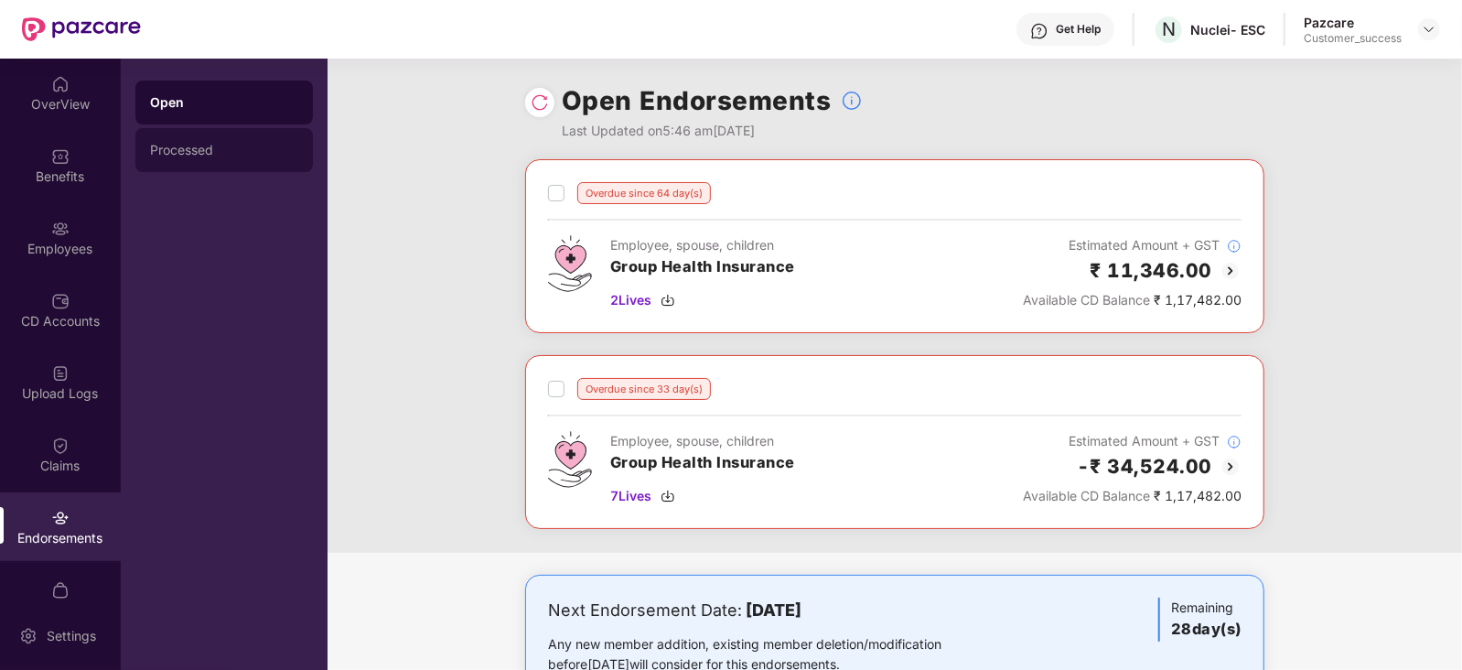
click at [183, 144] on div "Processed" at bounding box center [224, 150] width 148 height 15
